Goal: Task Accomplishment & Management: Manage account settings

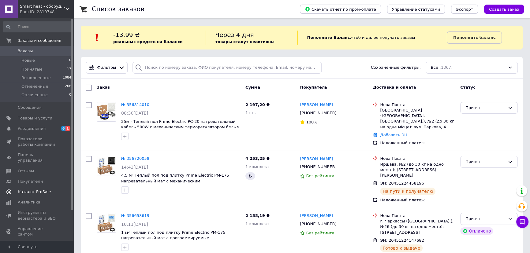
click at [32, 189] on span "Каталог ProSale" at bounding box center [34, 192] width 33 height 6
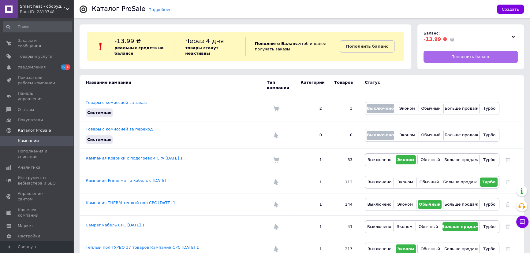
click at [465, 54] on span "Пополнить баланс" at bounding box center [470, 57] width 39 height 6
